Goal: Task Accomplishment & Management: Use online tool/utility

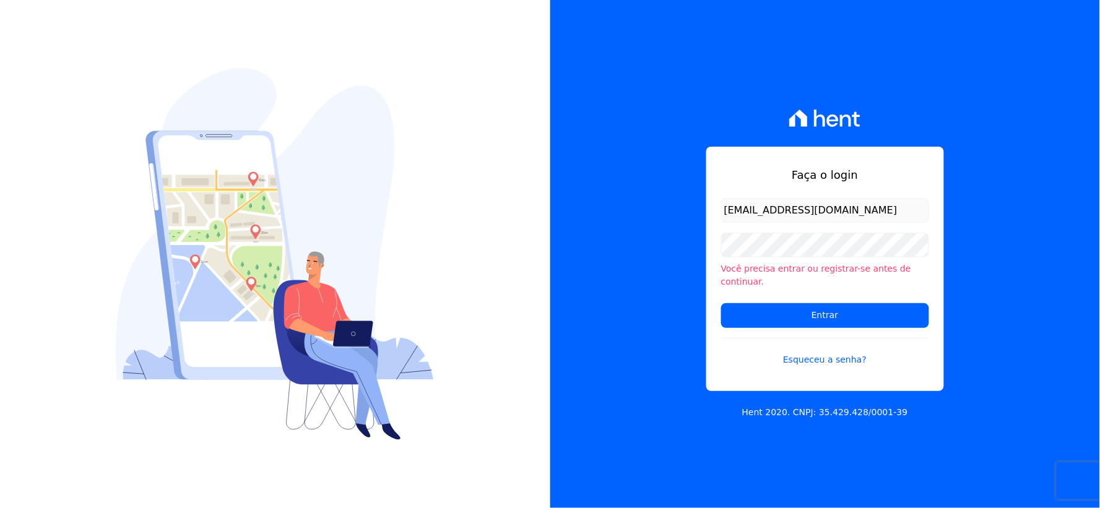
click at [585, 246] on div "Faça o login rh@cesariengenharia.com.br Você precisa entrar ou registrar-se ant…" at bounding box center [825, 254] width 550 height 508
click at [746, 318] on input "Entrar" at bounding box center [825, 315] width 208 height 25
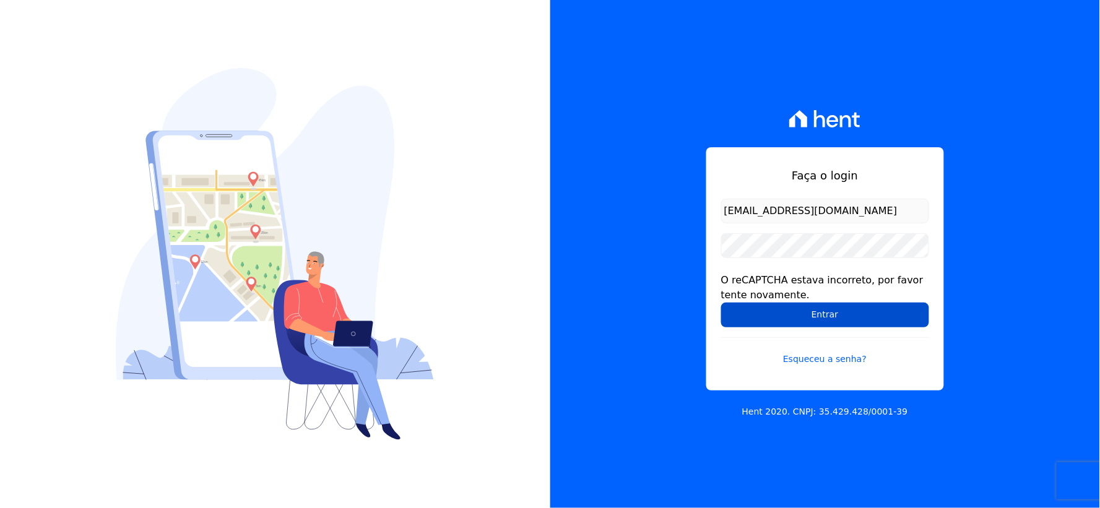
click at [778, 305] on input "Entrar" at bounding box center [825, 315] width 208 height 25
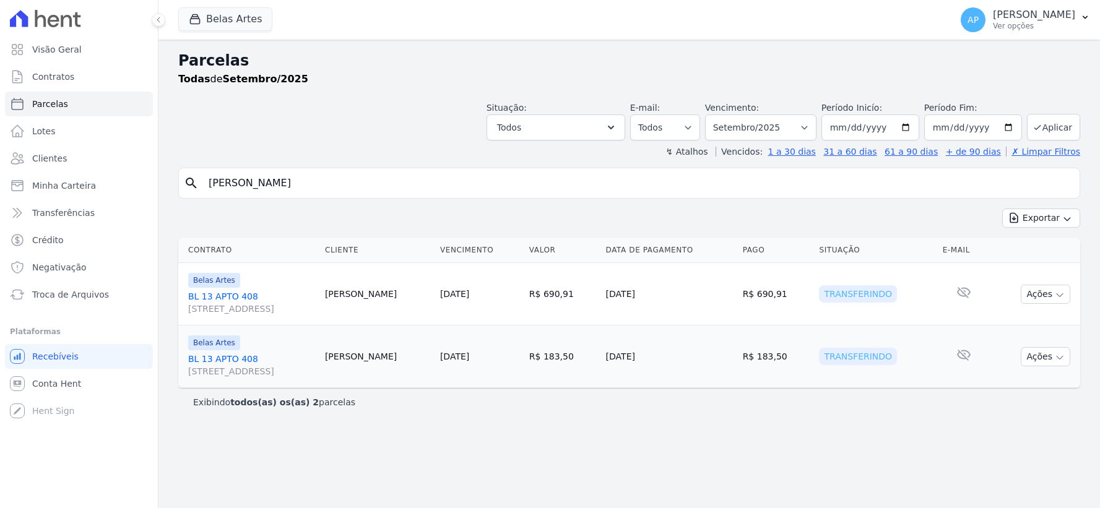
select select
drag, startPoint x: 415, startPoint y: 193, endPoint x: 71, endPoint y: 176, distance: 345.1
click at [71, 176] on div "Visão Geral Contratos Parcelas Lotes Clientes Minha Carteira Transferências Cré…" at bounding box center [550, 254] width 1100 height 508
paste input "Bianca Sanches Ribeiro"
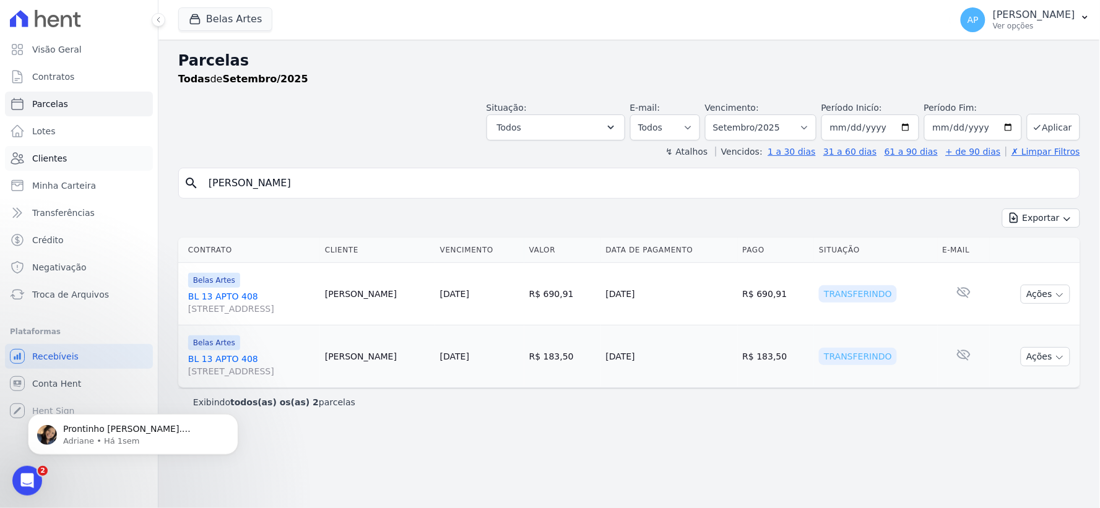
type input "Bianca Sanches Ribeiro"
select select
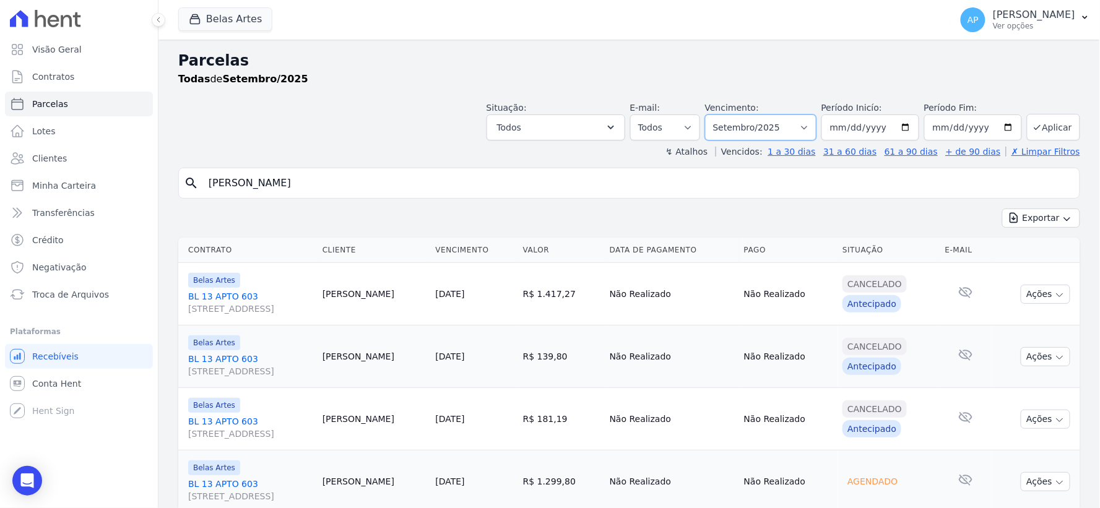
click at [788, 130] on select "Filtrar por período ──────── Todos os meses Setembro/2022 Outubro/2022 Novembro…" at bounding box center [760, 127] width 111 height 26
select select "07/2025"
click at [713, 114] on select "Filtrar por período ──────── Todos os meses Setembro/2022 Outubro/2022 Novembro…" at bounding box center [760, 127] width 111 height 26
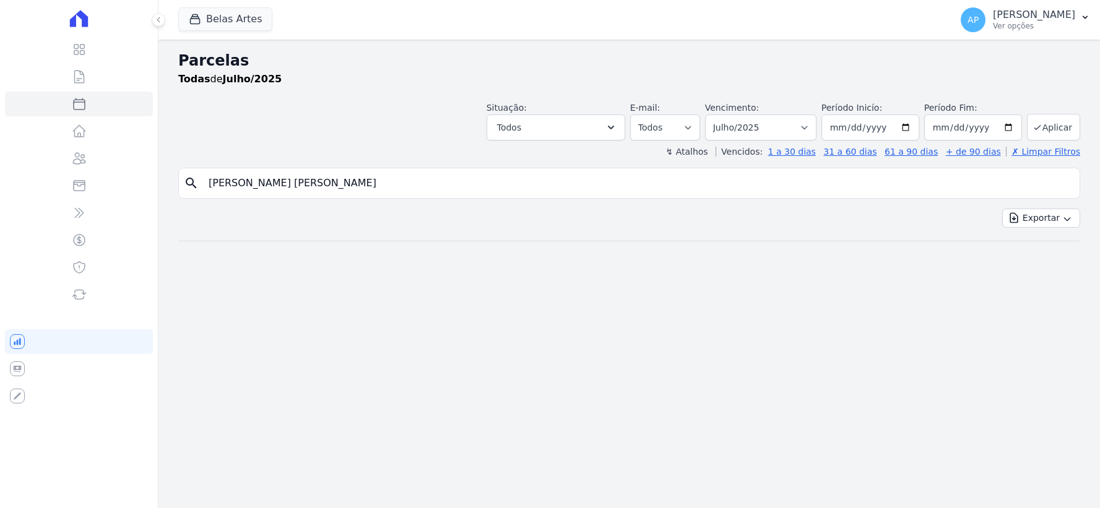
select select
